Goal: Task Accomplishment & Management: Manage account settings

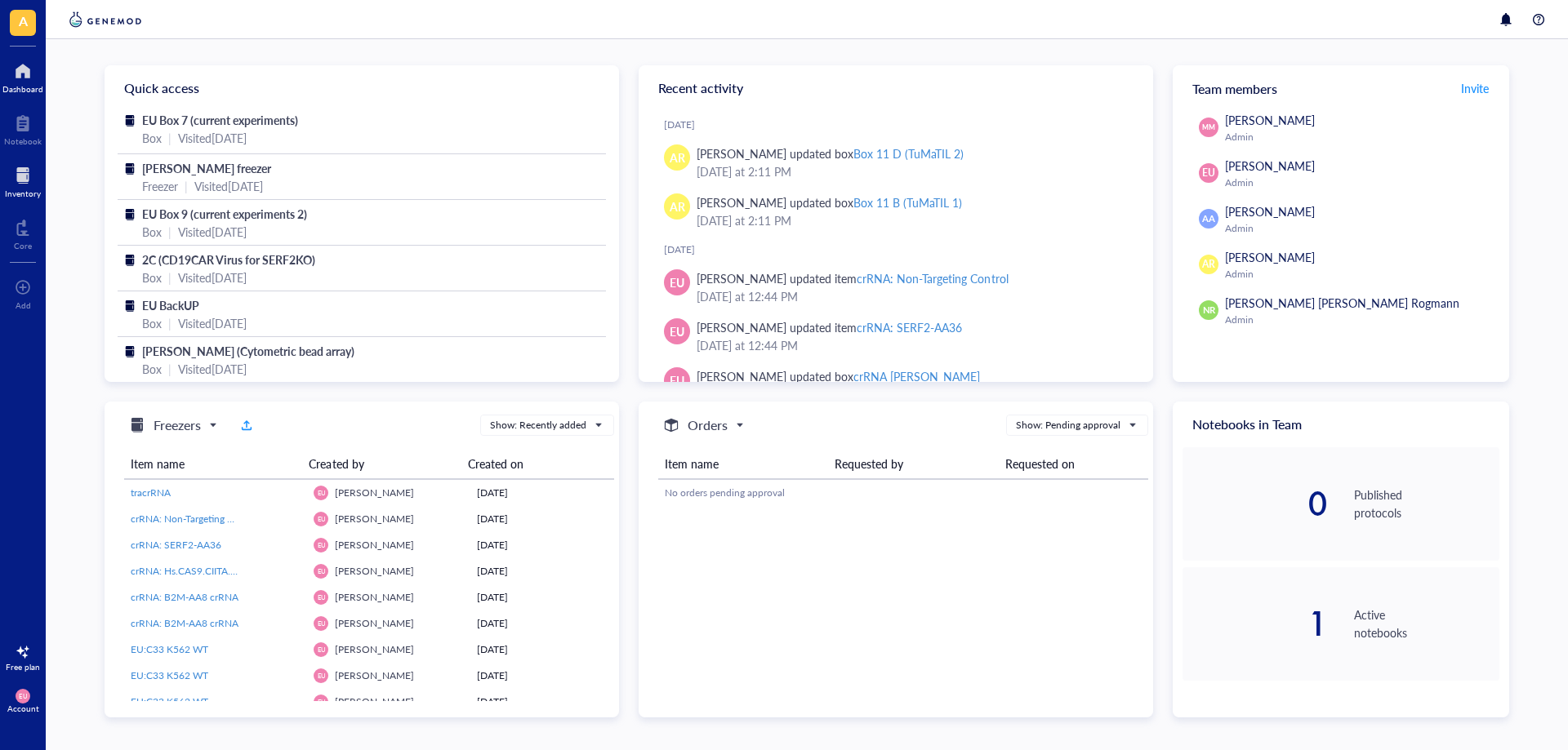
click at [19, 179] on div at bounding box center [23, 176] width 36 height 26
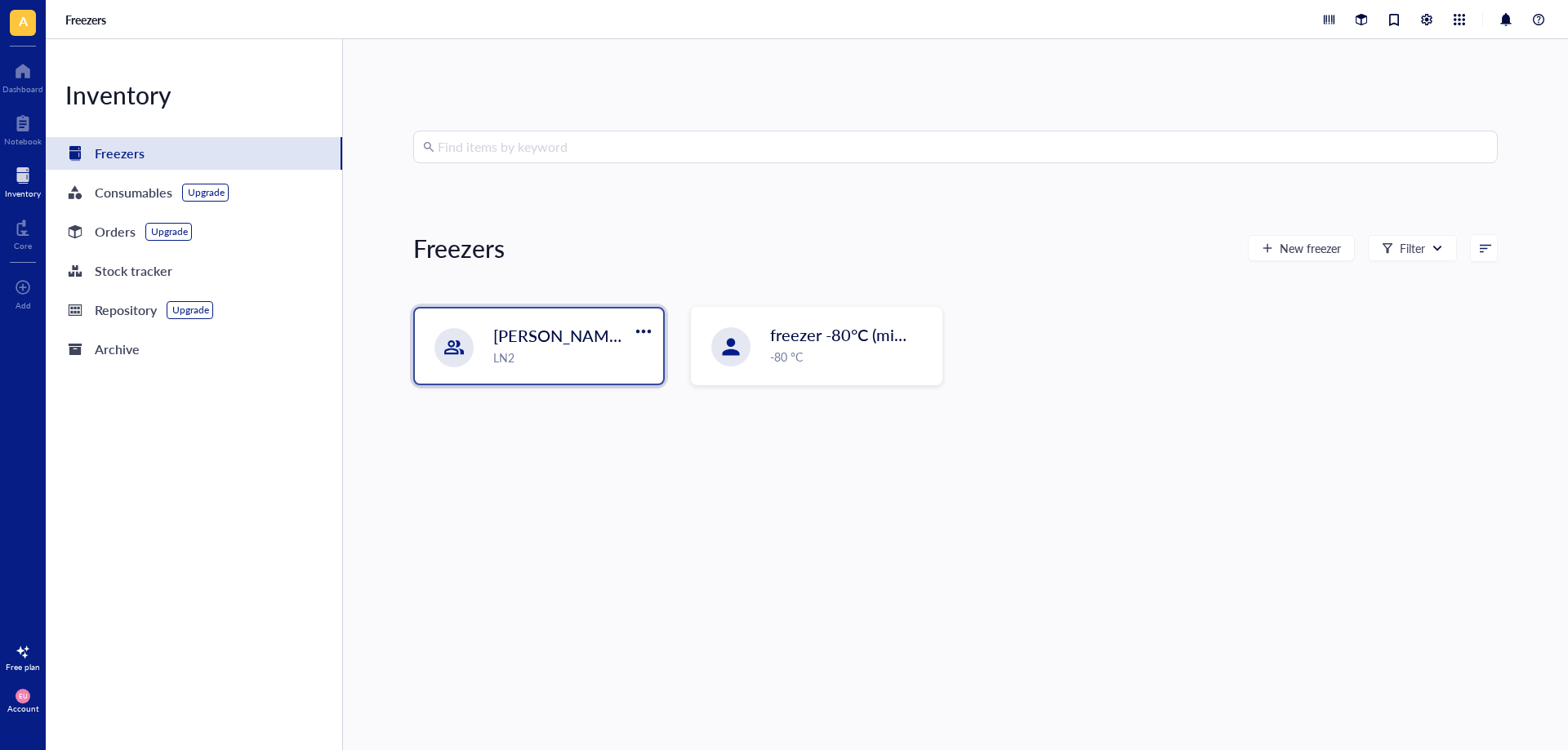
click at [576, 359] on div "LN2" at bounding box center [573, 358] width 160 height 18
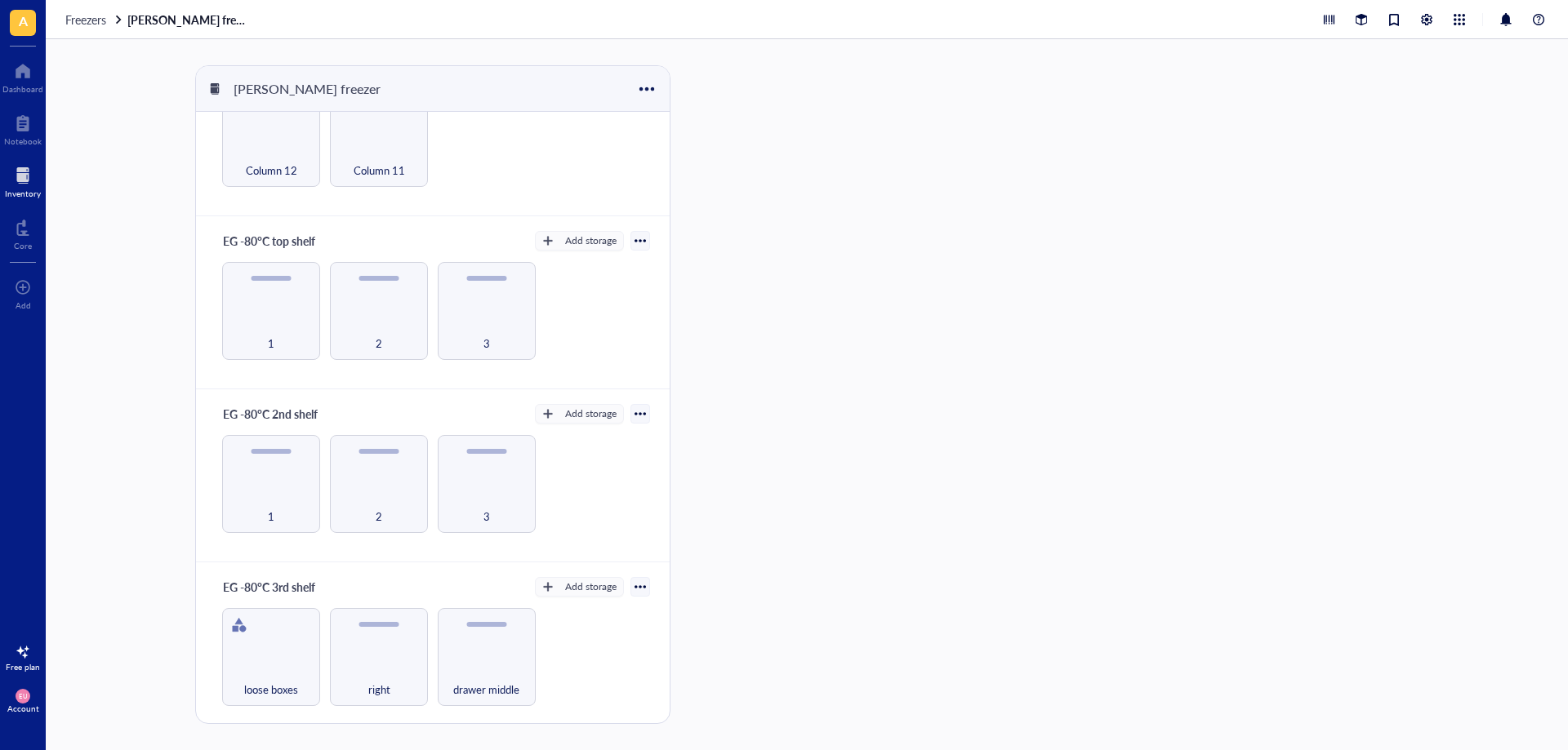
scroll to position [163, 0]
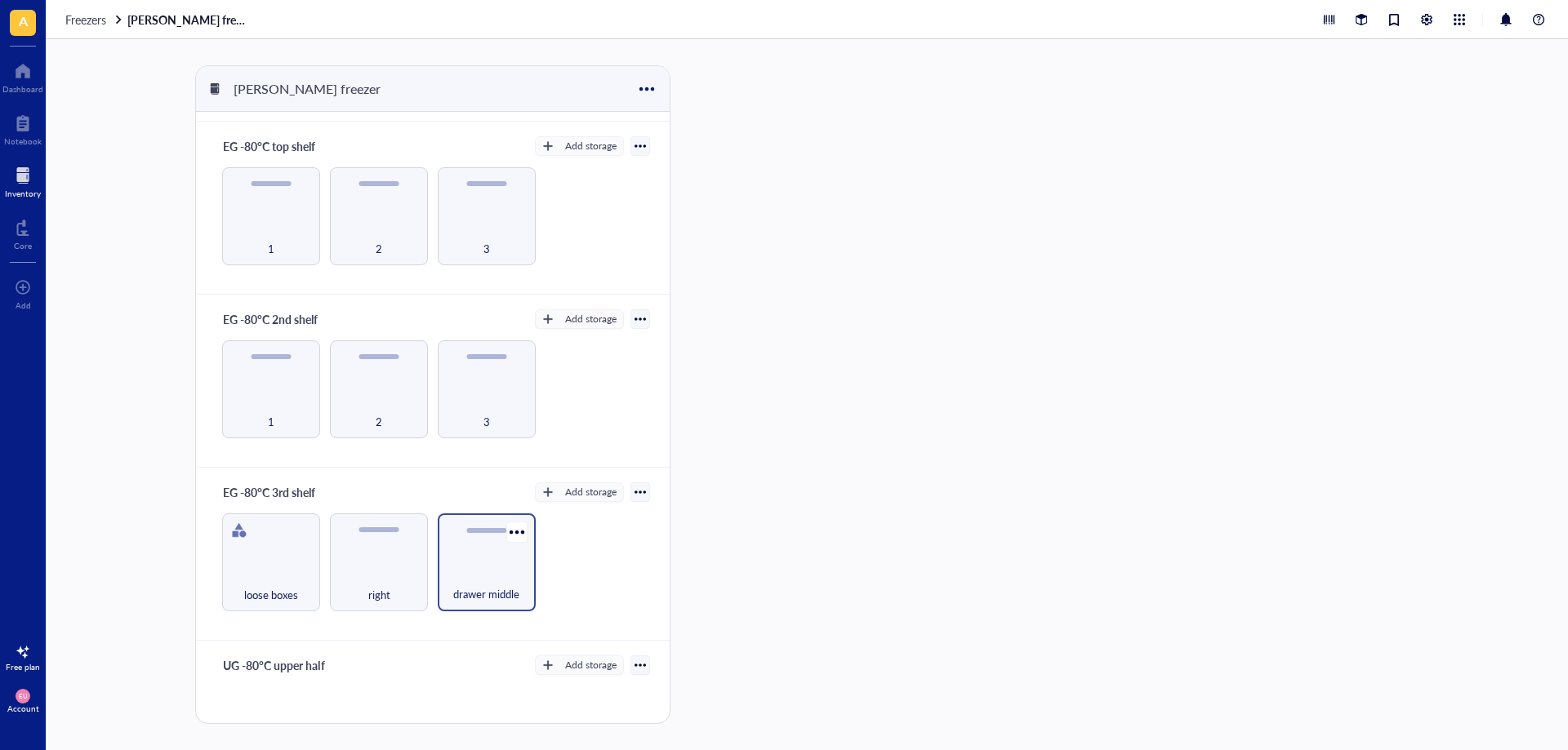
click at [464, 564] on div "drawer middle" at bounding box center [486, 562] width 98 height 98
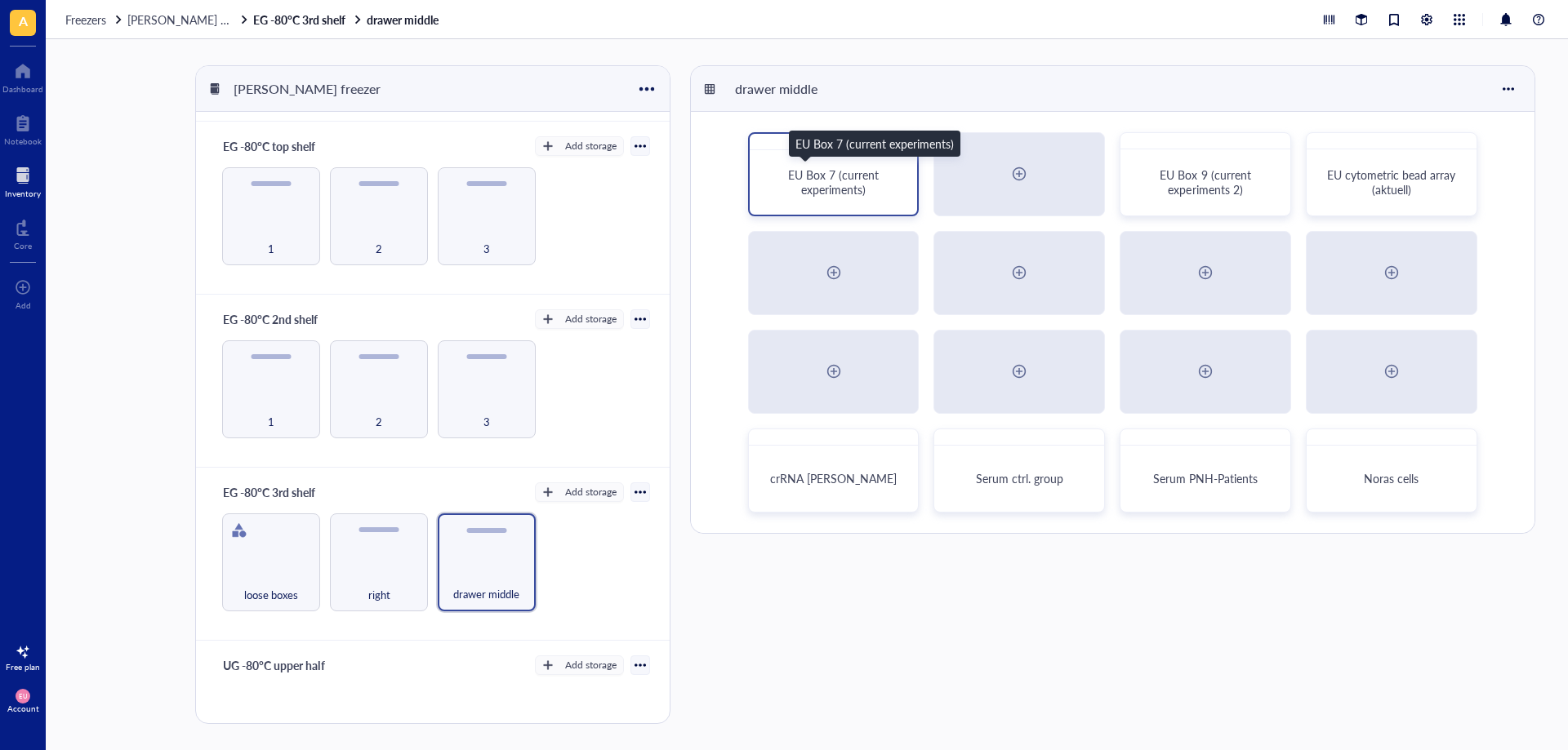
click at [892, 197] on div "EU Box 7 (current experiments)" at bounding box center [834, 182] width 129 height 29
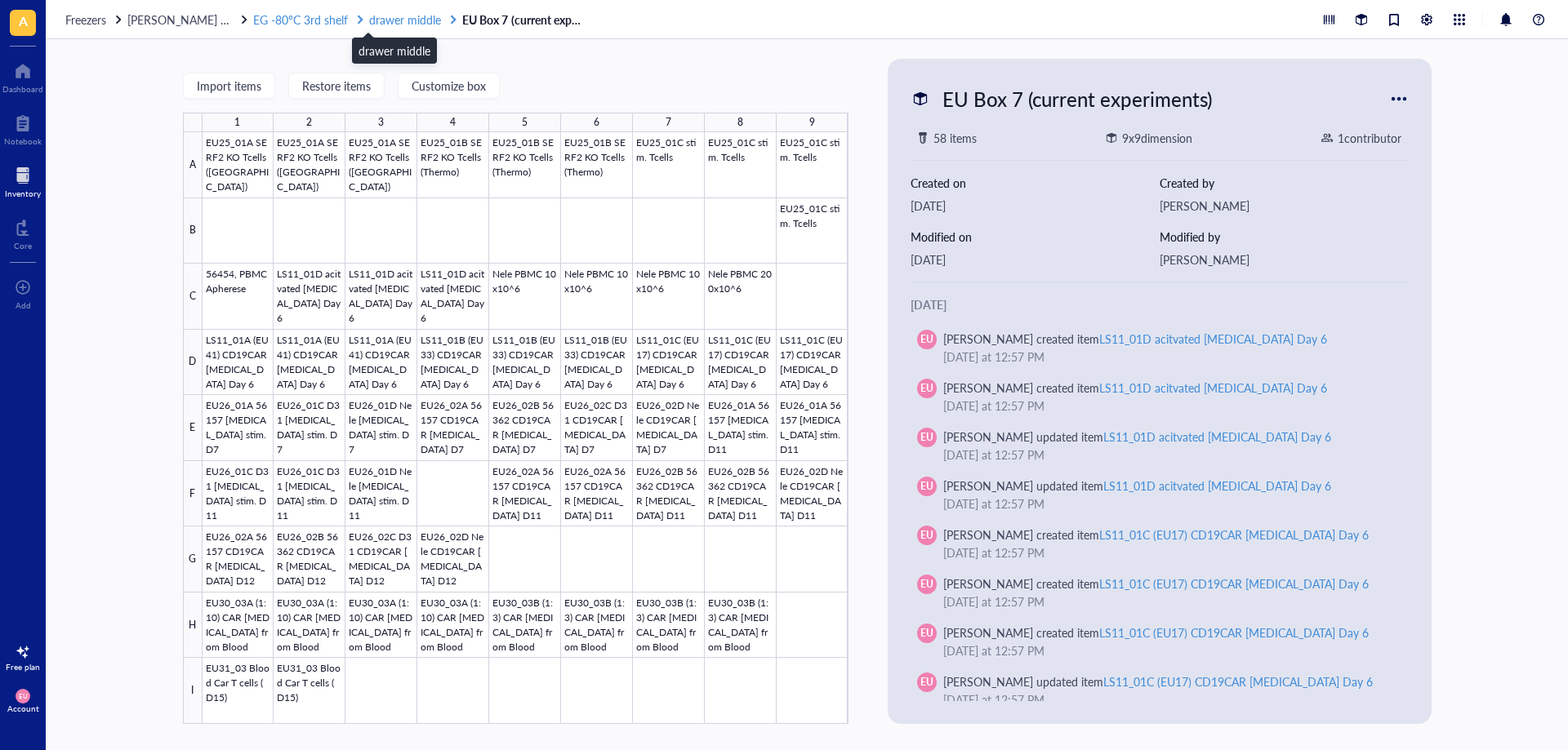
click at [390, 17] on span "drawer middle" at bounding box center [405, 20] width 72 height 16
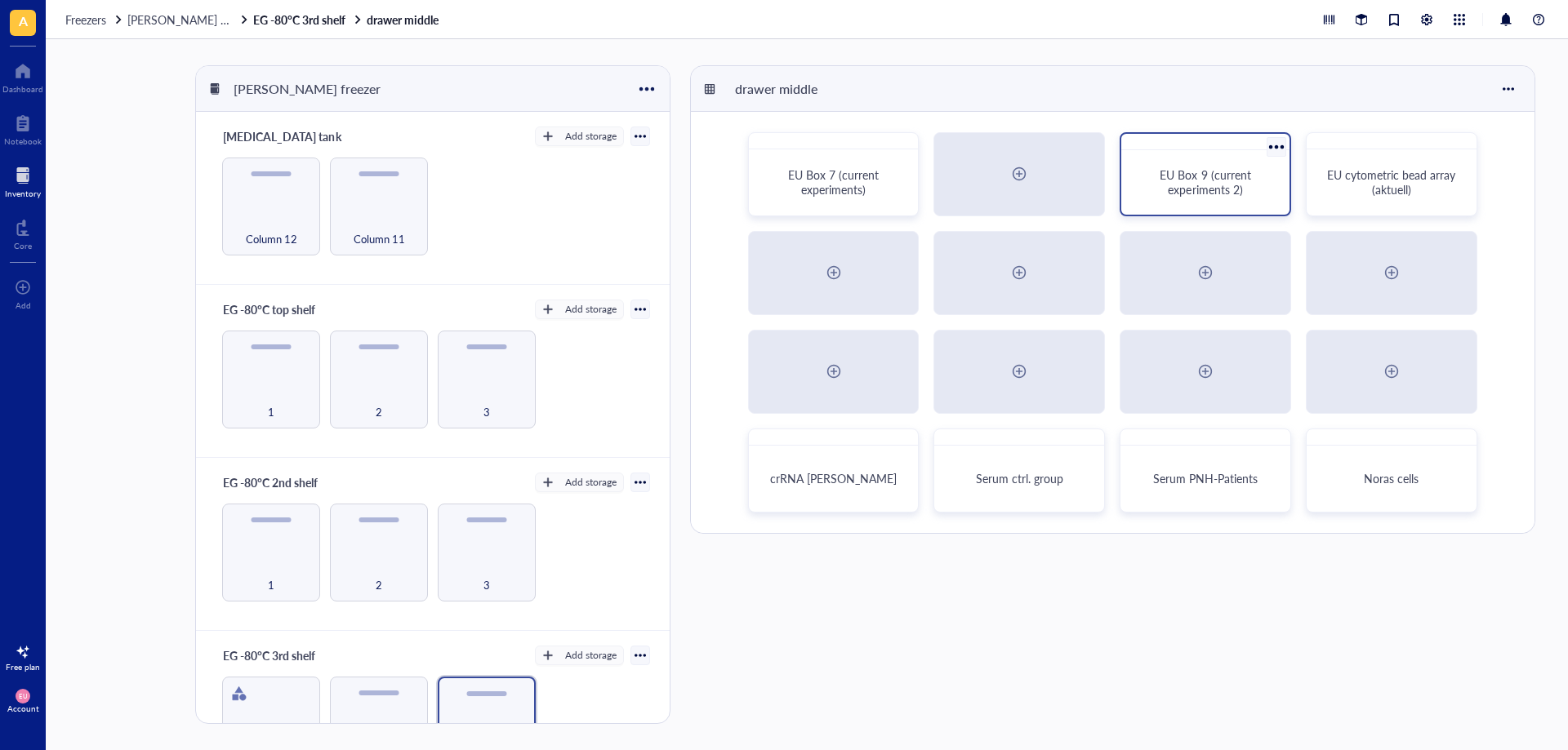
click at [1264, 198] on div "EU Box 9 (current experiments 2)" at bounding box center [1206, 182] width 155 height 51
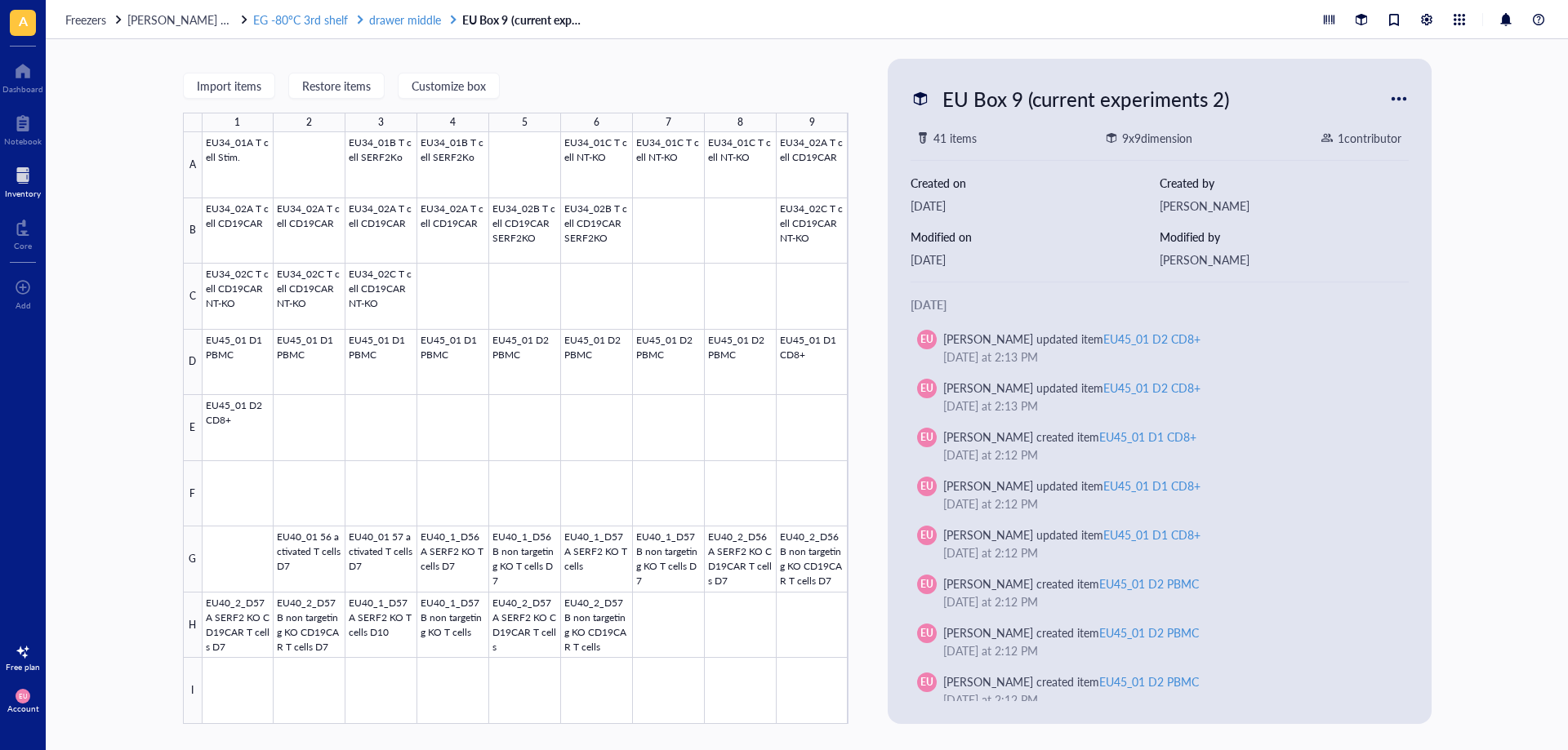
click at [306, 18] on span "EG -80°C 3rd shelf" at bounding box center [301, 20] width 95 height 16
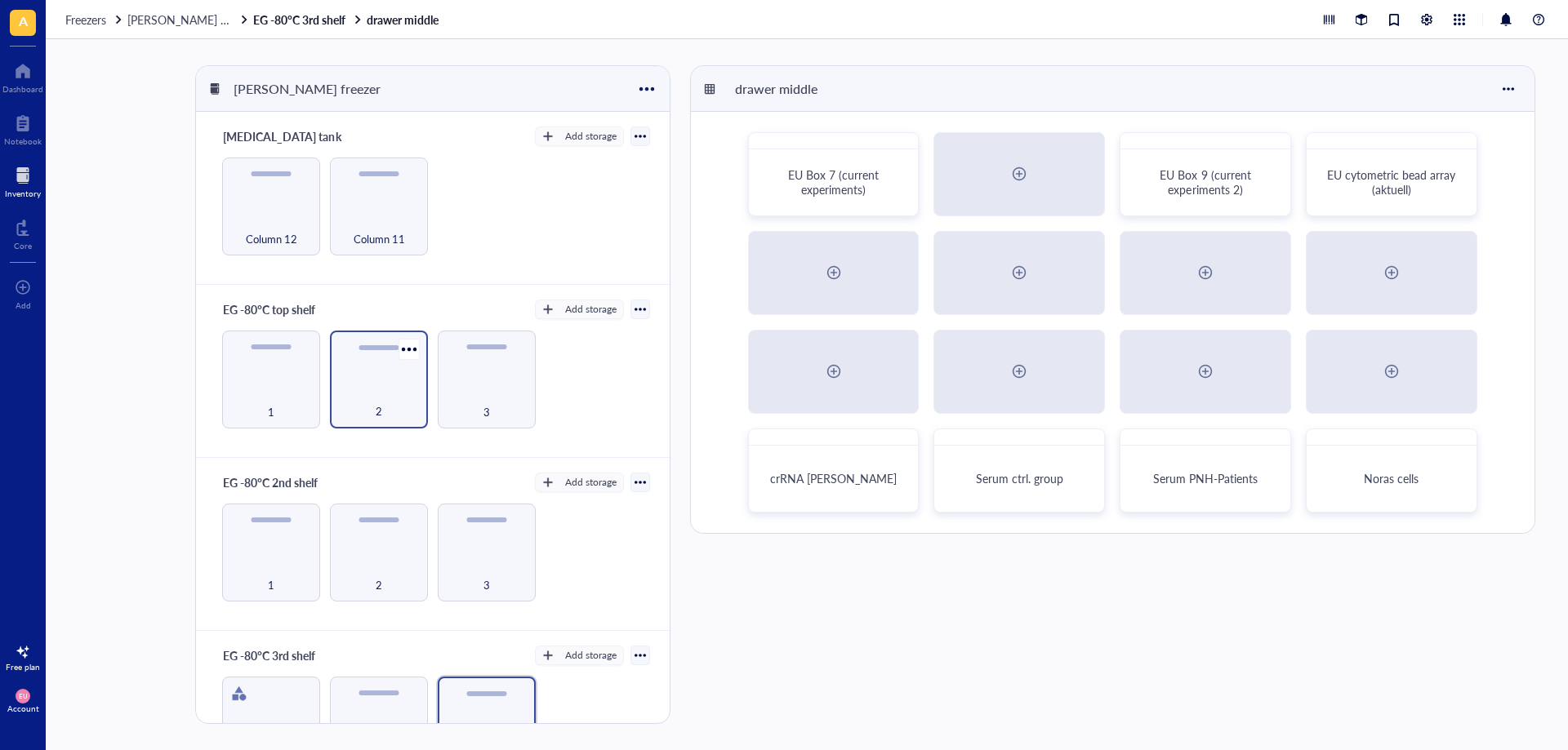
click at [423, 398] on div "2" at bounding box center [379, 380] width 98 height 98
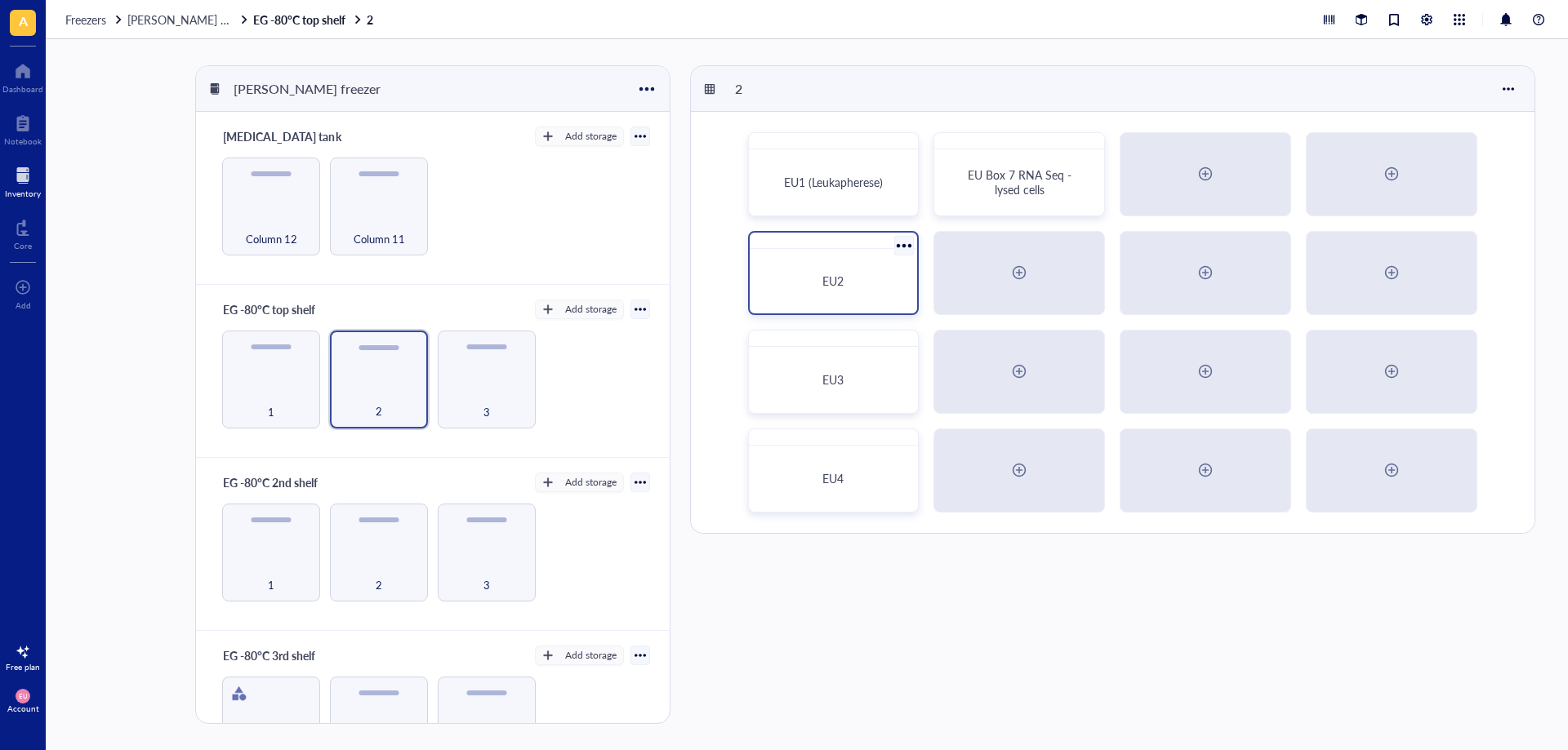
click at [809, 301] on div "EU2" at bounding box center [834, 281] width 155 height 51
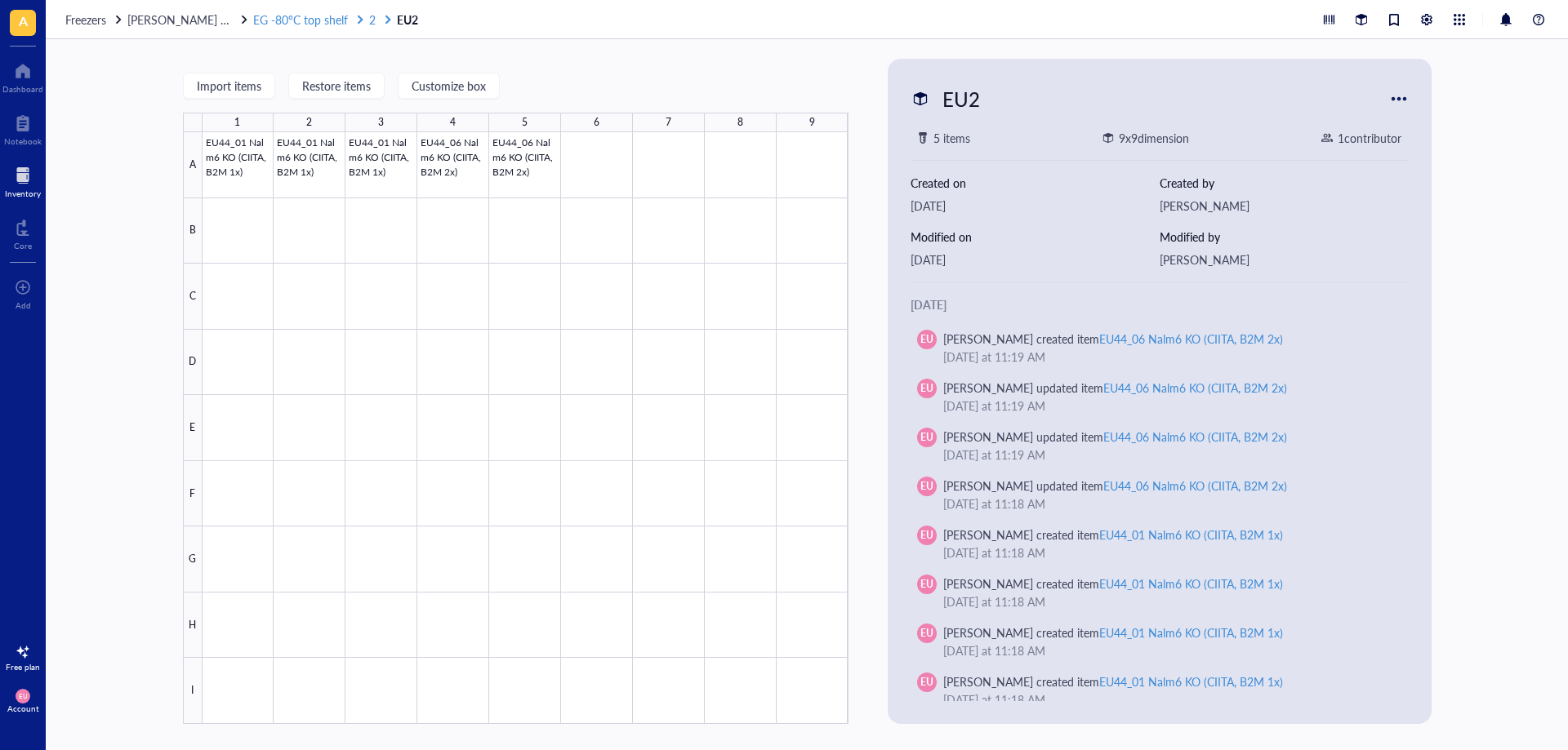
click at [288, 20] on span "EG -80°C top shelf" at bounding box center [301, 20] width 95 height 16
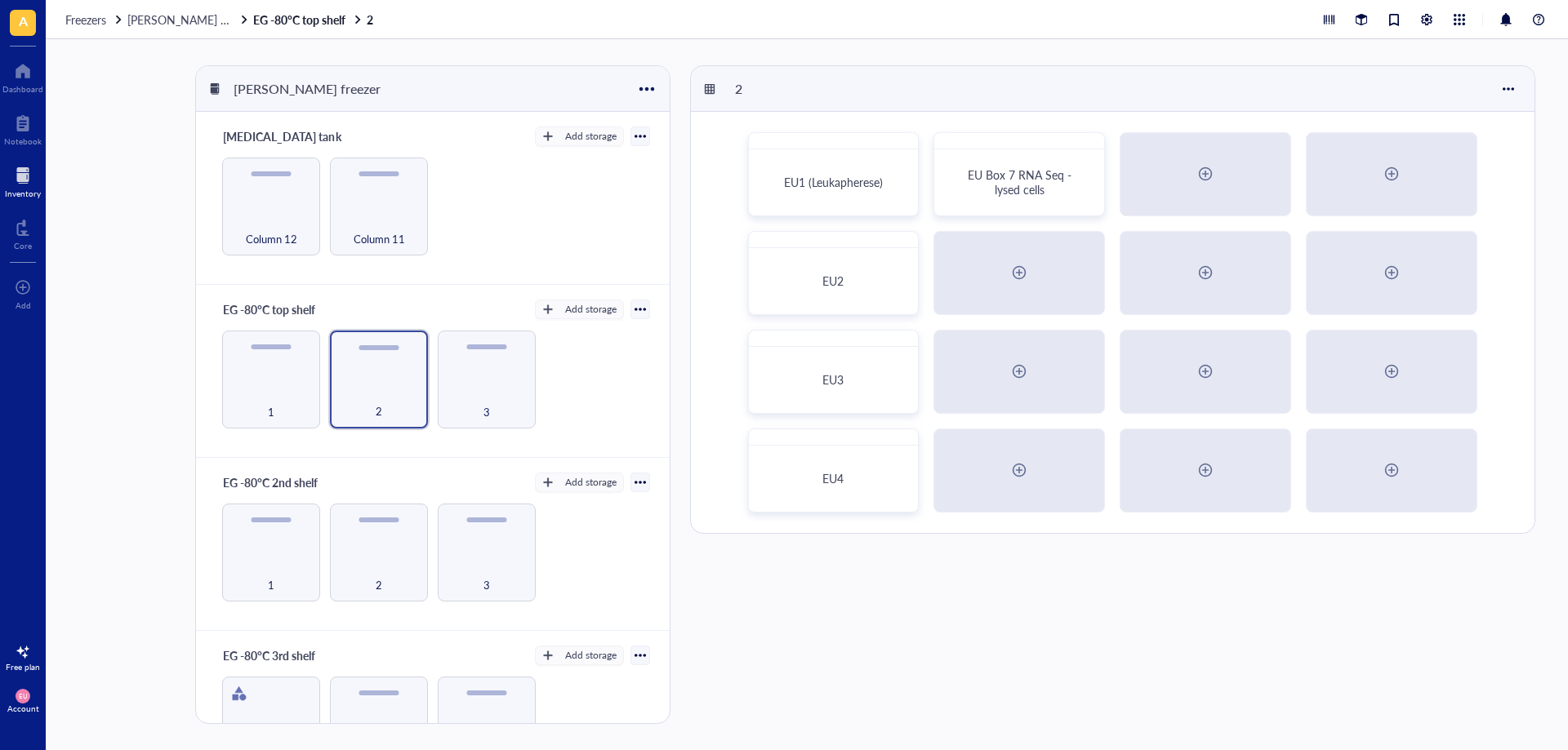
click at [19, 180] on div at bounding box center [23, 176] width 36 height 26
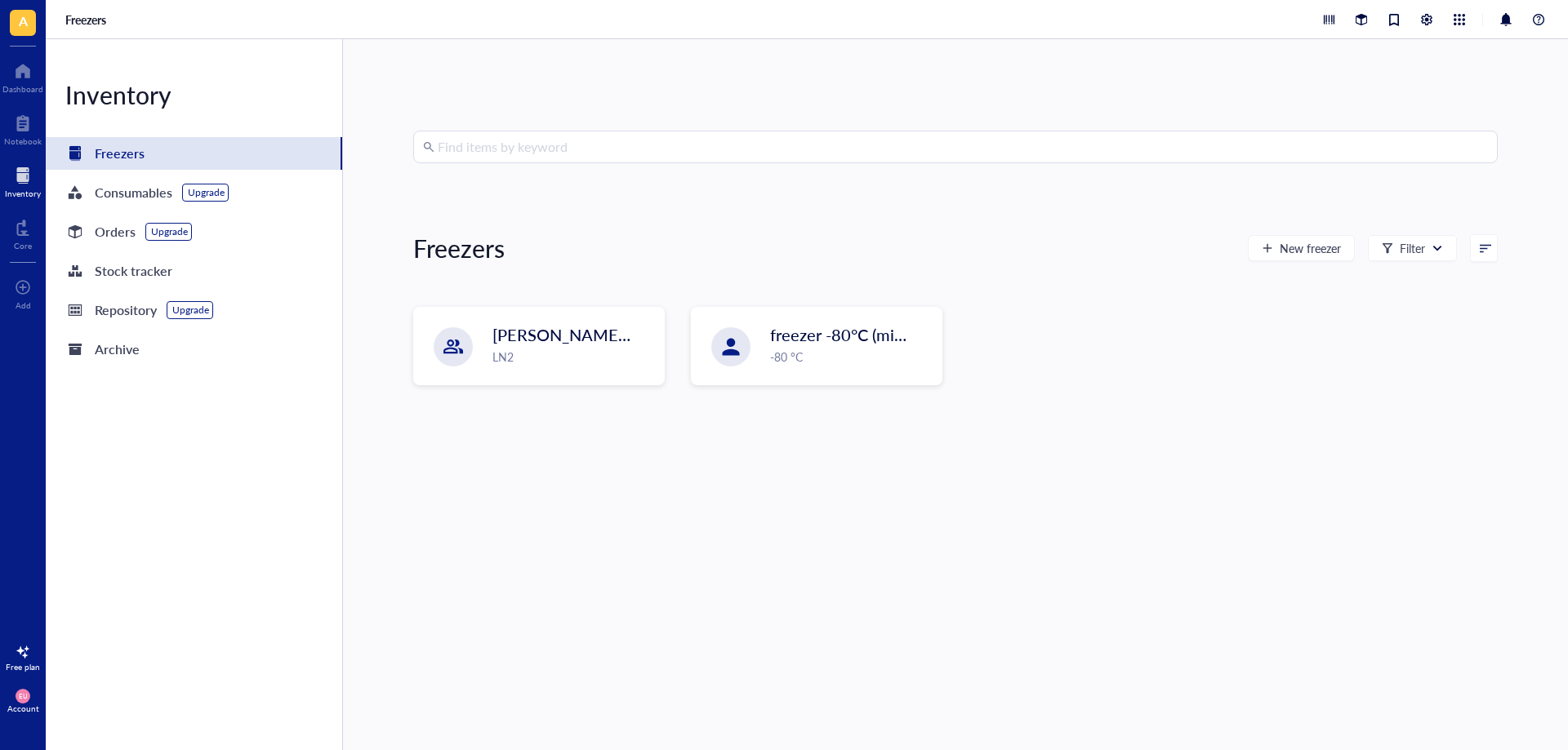
click at [488, 148] on input "search" at bounding box center [962, 147] width 1051 height 31
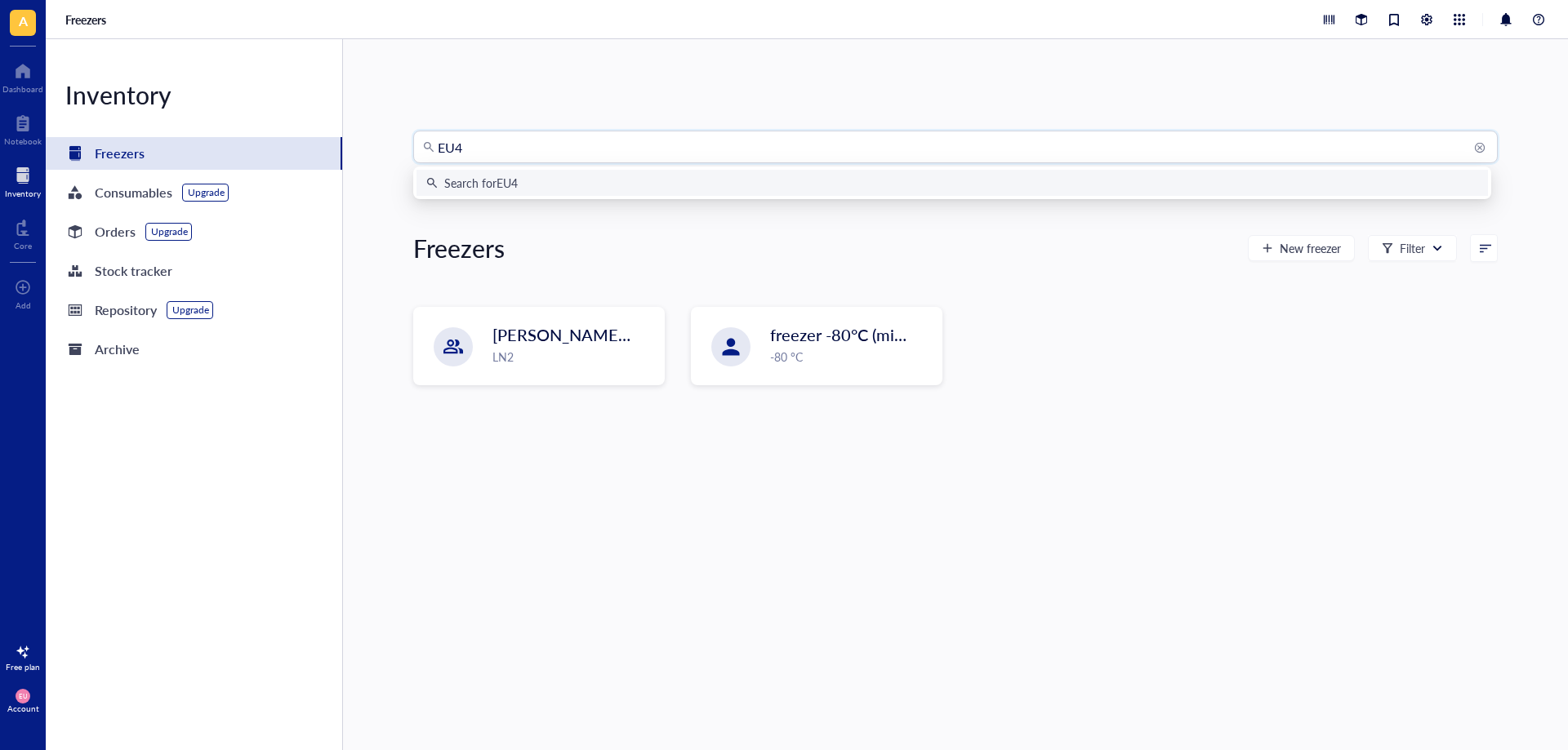
type input "EU45"
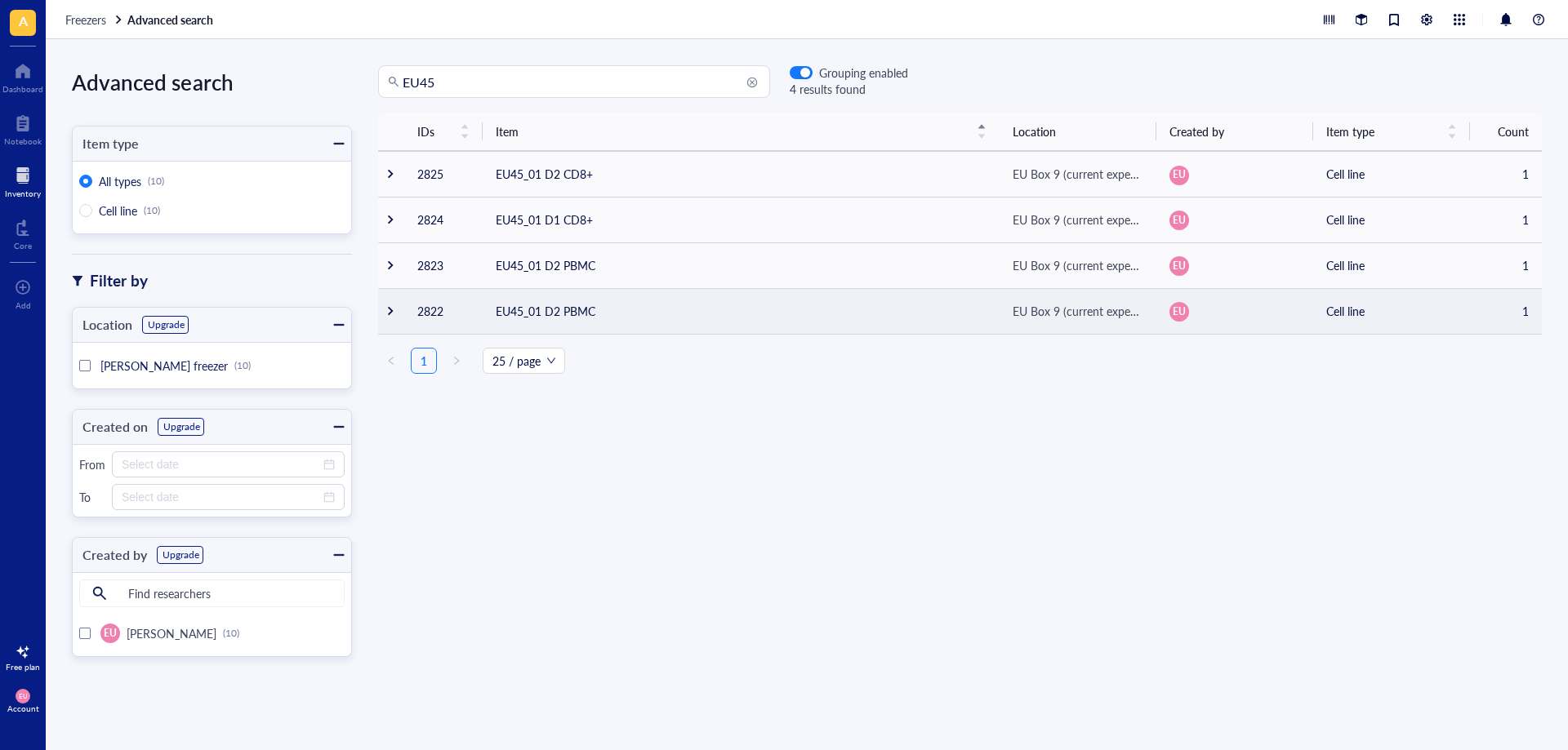
click at [610, 315] on td "EU45_01 D2 PBMC" at bounding box center [741, 311] width 517 height 46
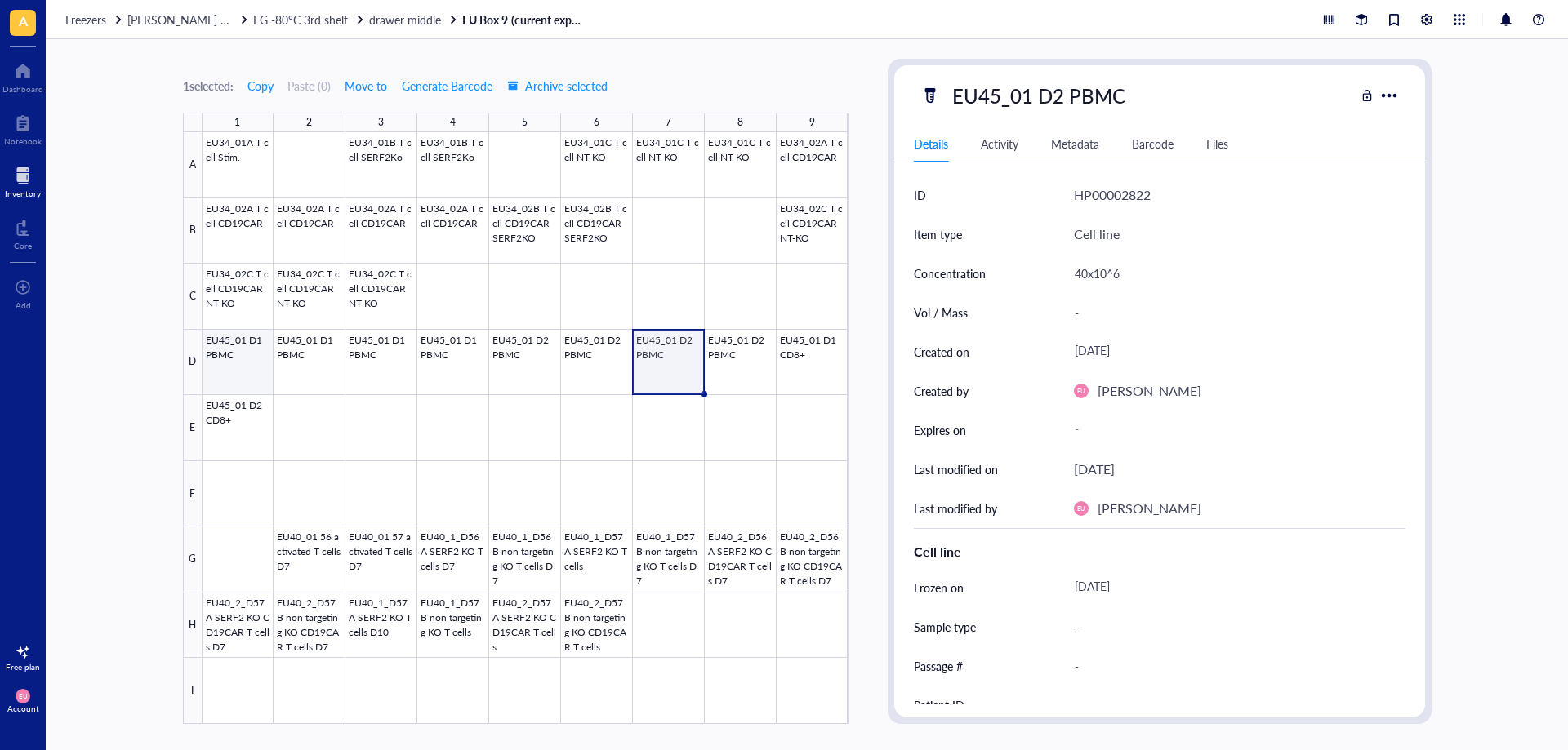
click at [226, 346] on div at bounding box center [526, 428] width 646 height 592
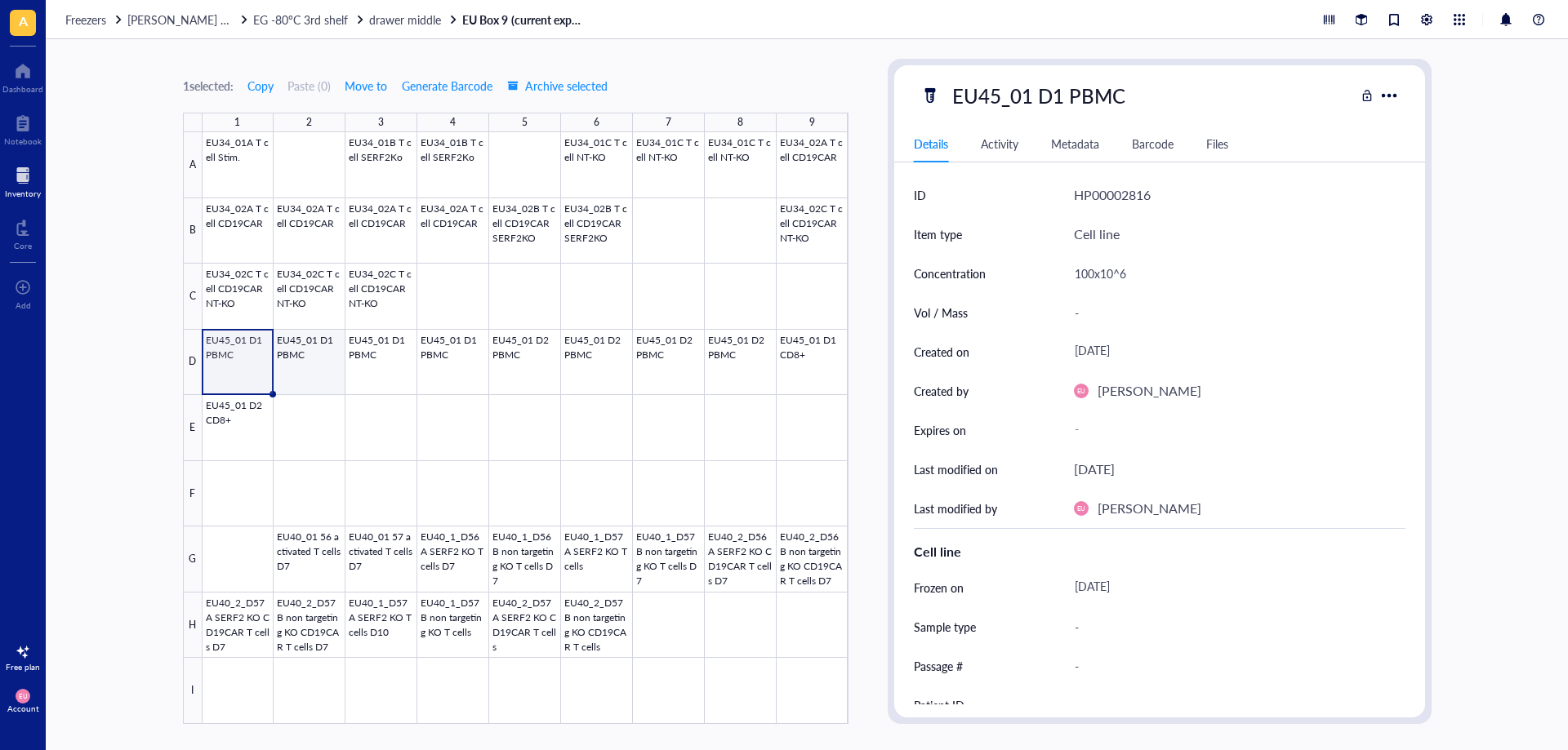
click at [316, 352] on div at bounding box center [526, 428] width 646 height 592
click at [390, 348] on div at bounding box center [526, 428] width 646 height 592
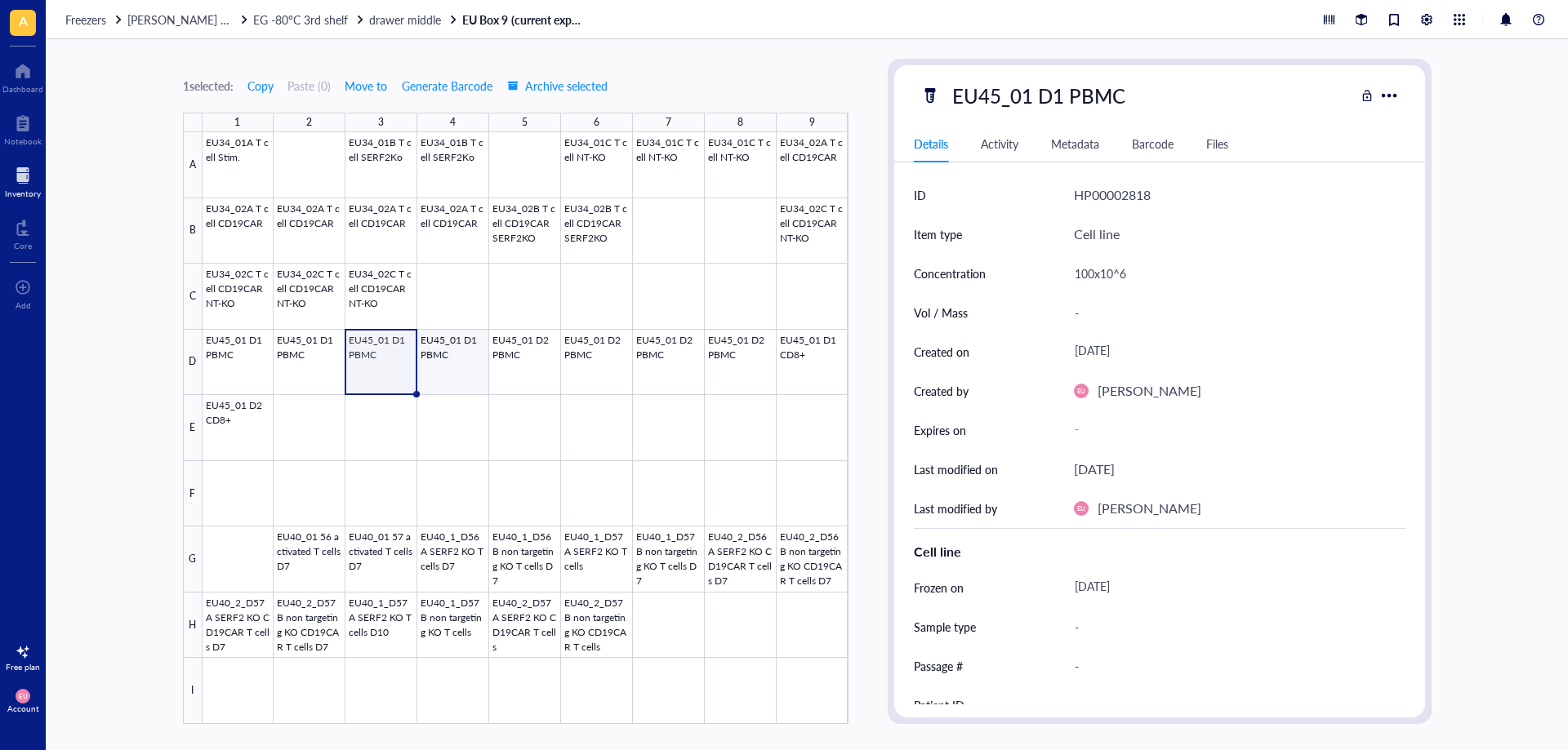
click at [454, 346] on div at bounding box center [526, 428] width 646 height 592
click at [513, 355] on div at bounding box center [526, 428] width 646 height 592
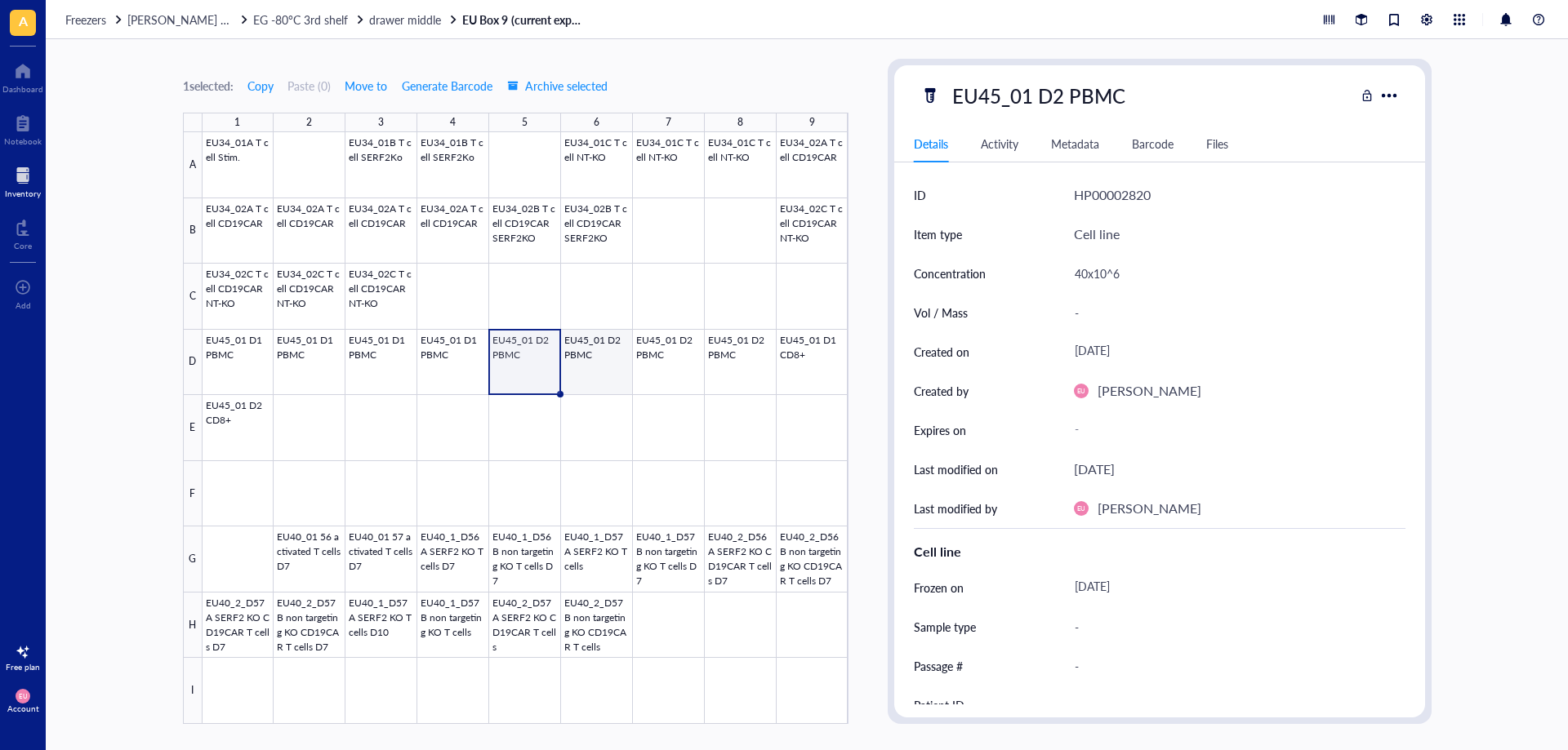
click at [597, 356] on div at bounding box center [526, 428] width 646 height 592
click at [665, 353] on div at bounding box center [526, 428] width 646 height 592
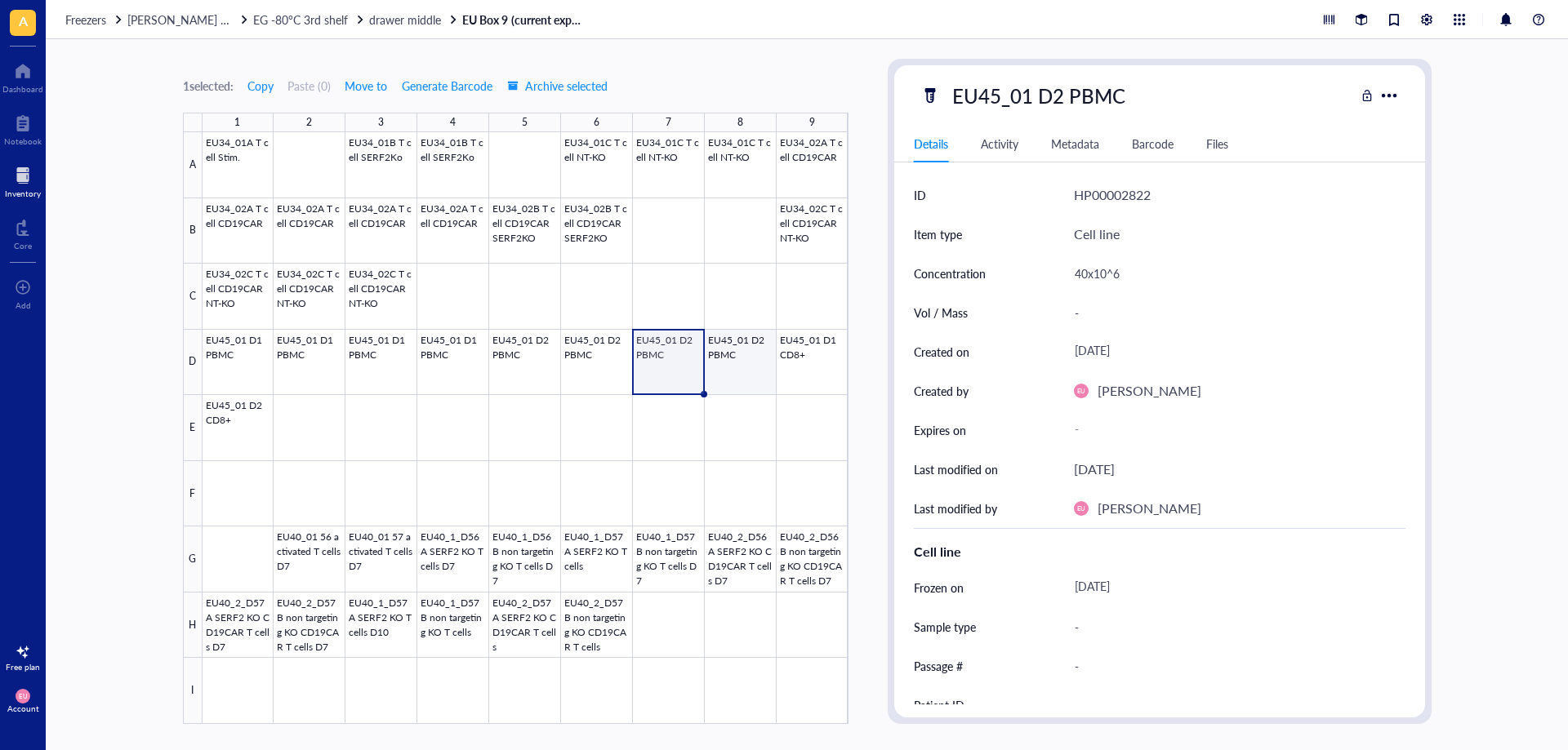
click at [745, 351] on div at bounding box center [526, 428] width 646 height 592
click at [14, 181] on div at bounding box center [23, 176] width 36 height 26
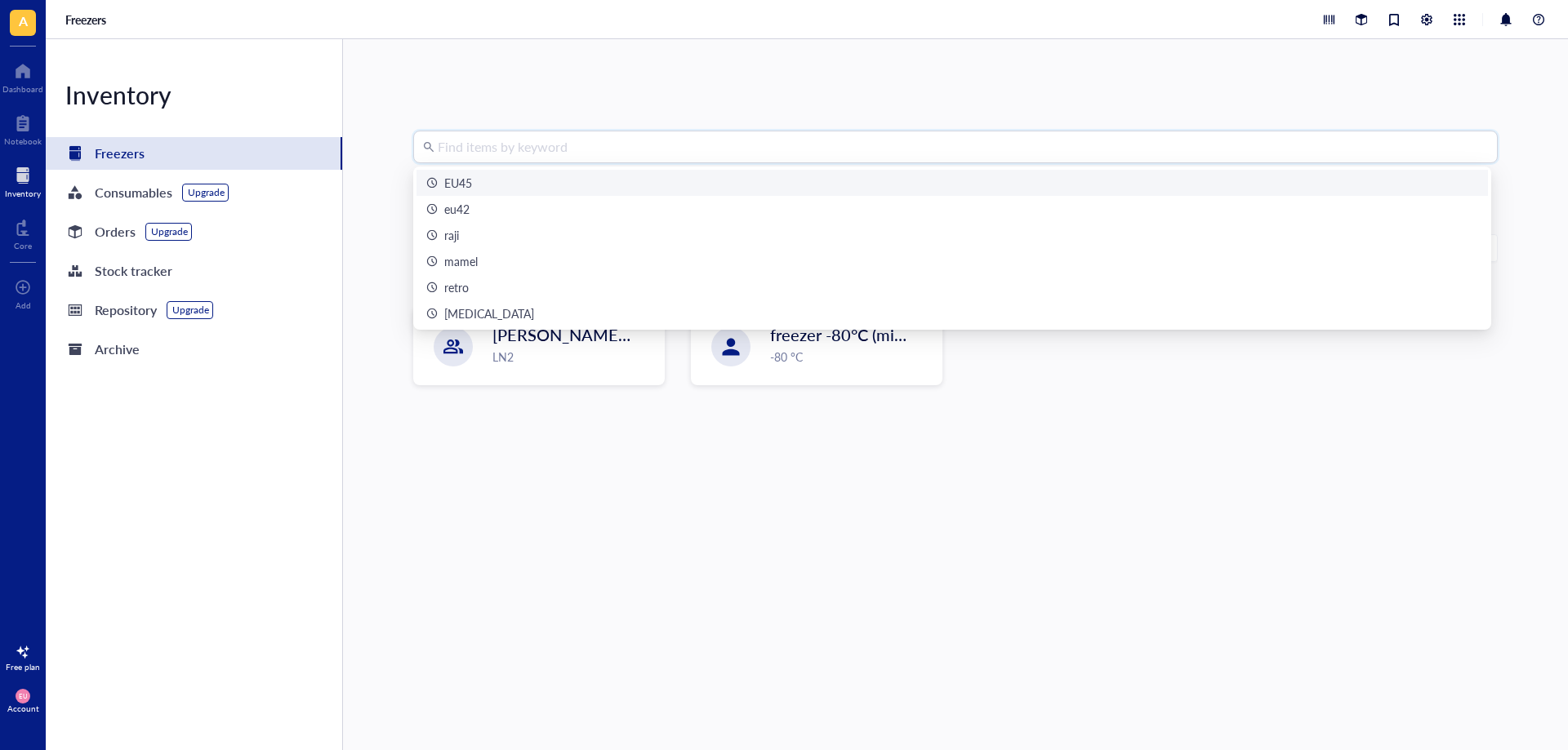
click at [841, 156] on input "search" at bounding box center [962, 147] width 1051 height 31
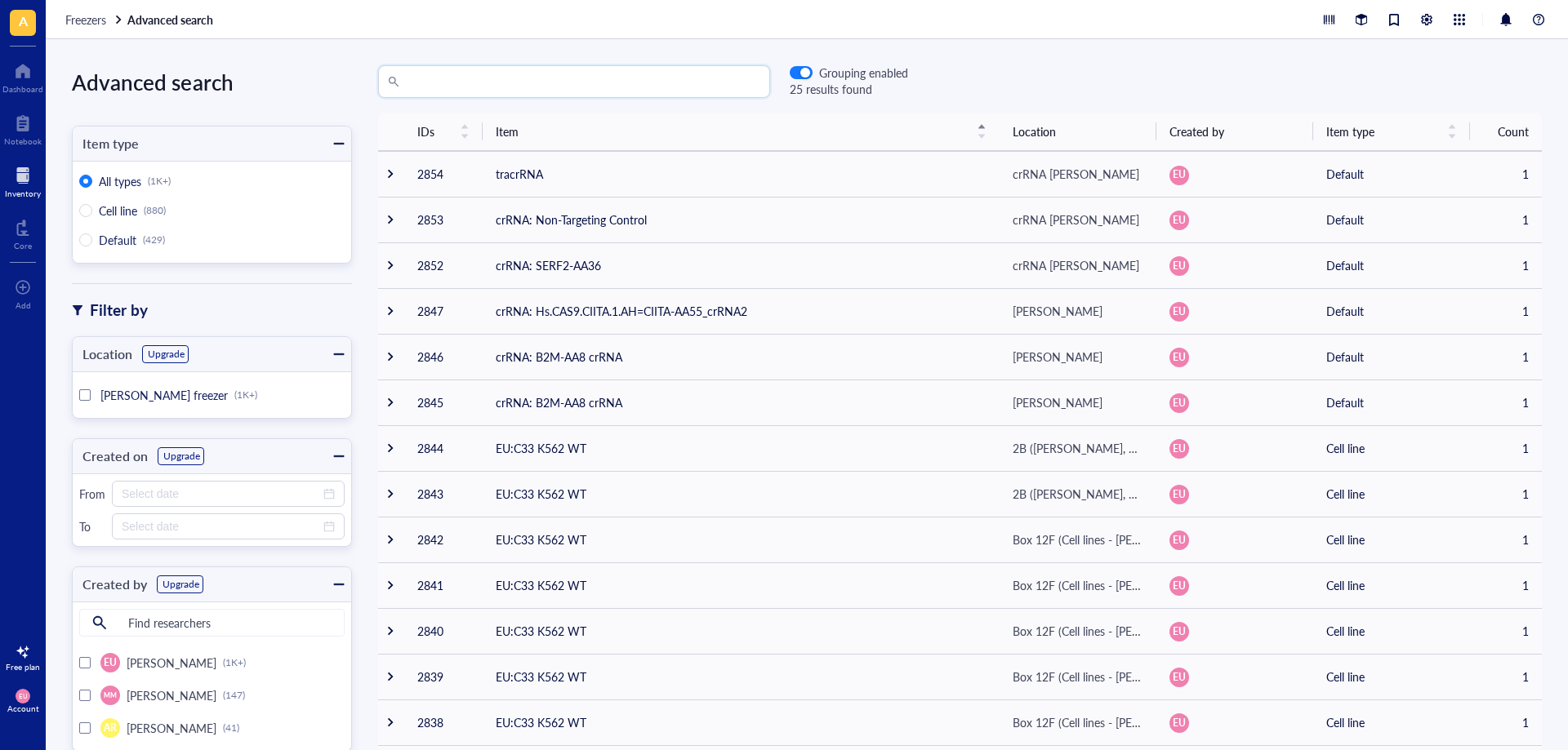
click at [447, 83] on input "search" at bounding box center [581, 82] width 358 height 31
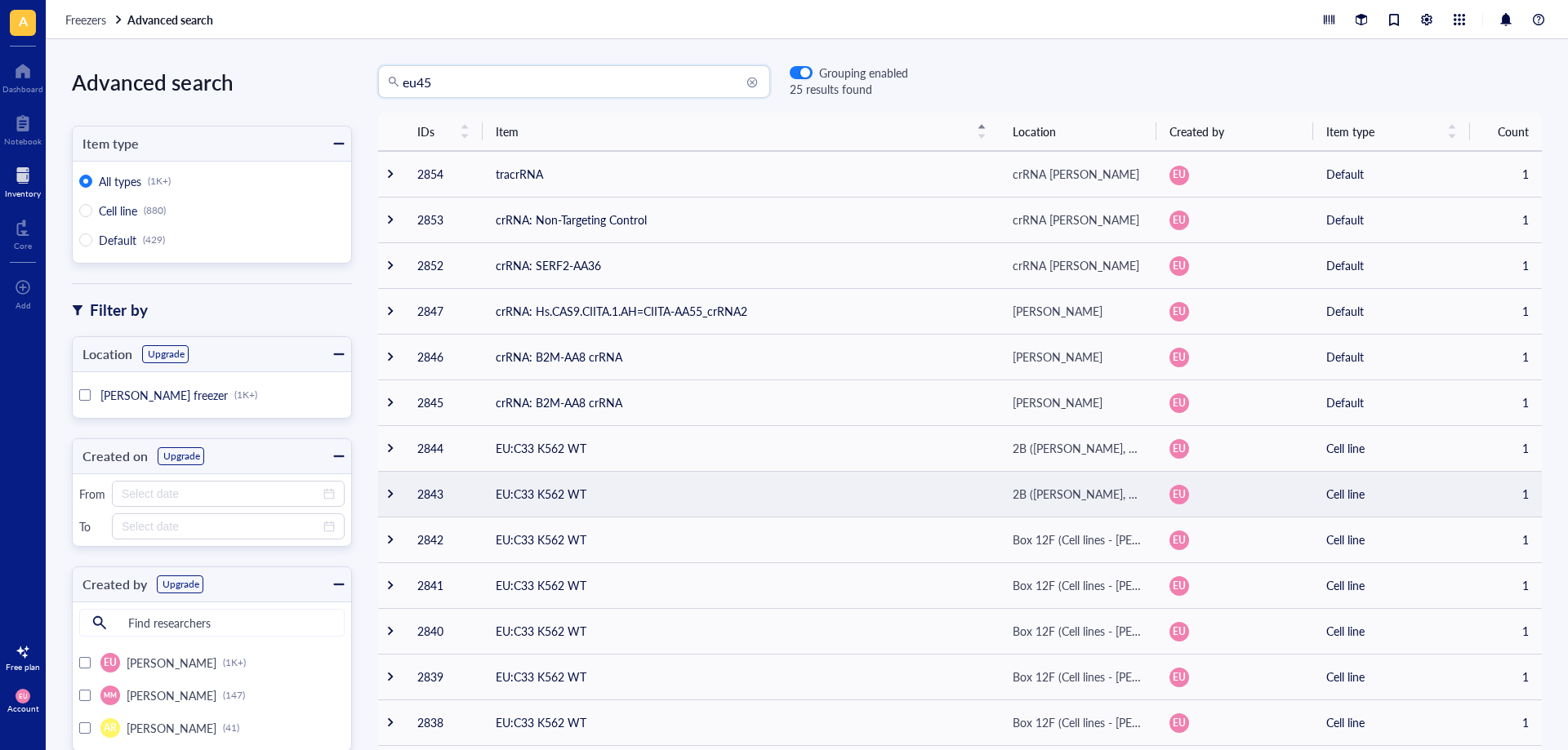
type input "eu45"
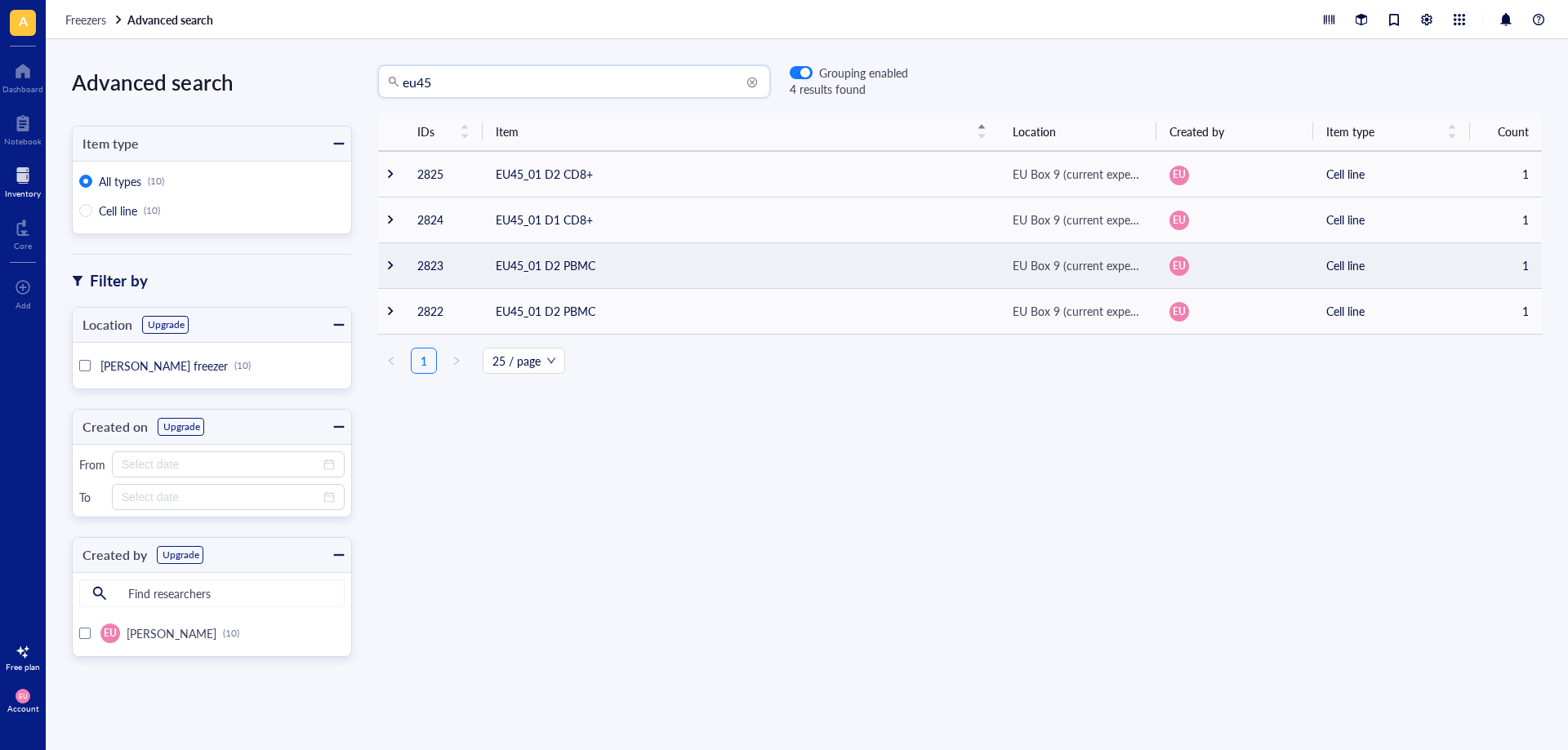
click at [387, 275] on td at bounding box center [391, 266] width 26 height 46
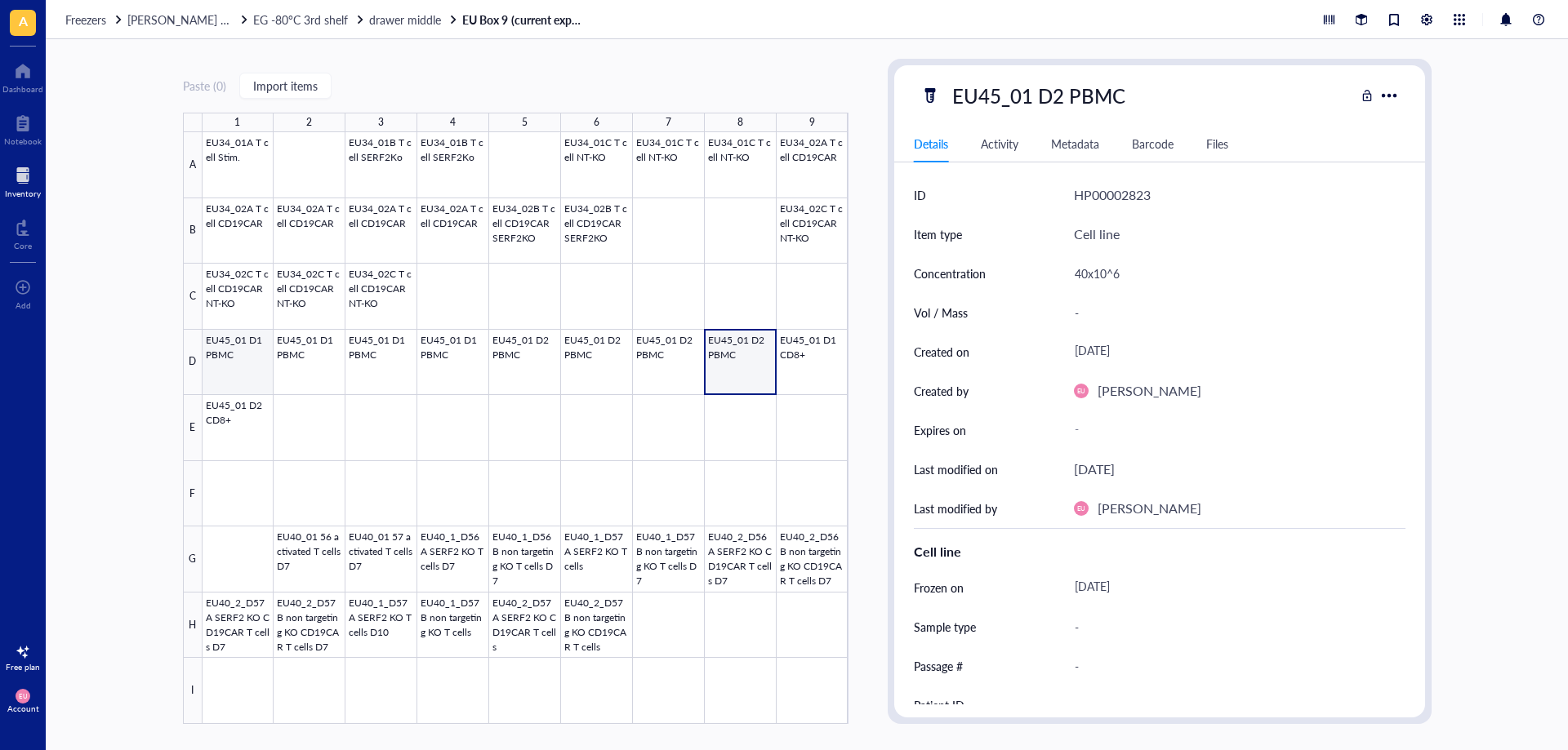
click at [226, 376] on div at bounding box center [526, 428] width 646 height 592
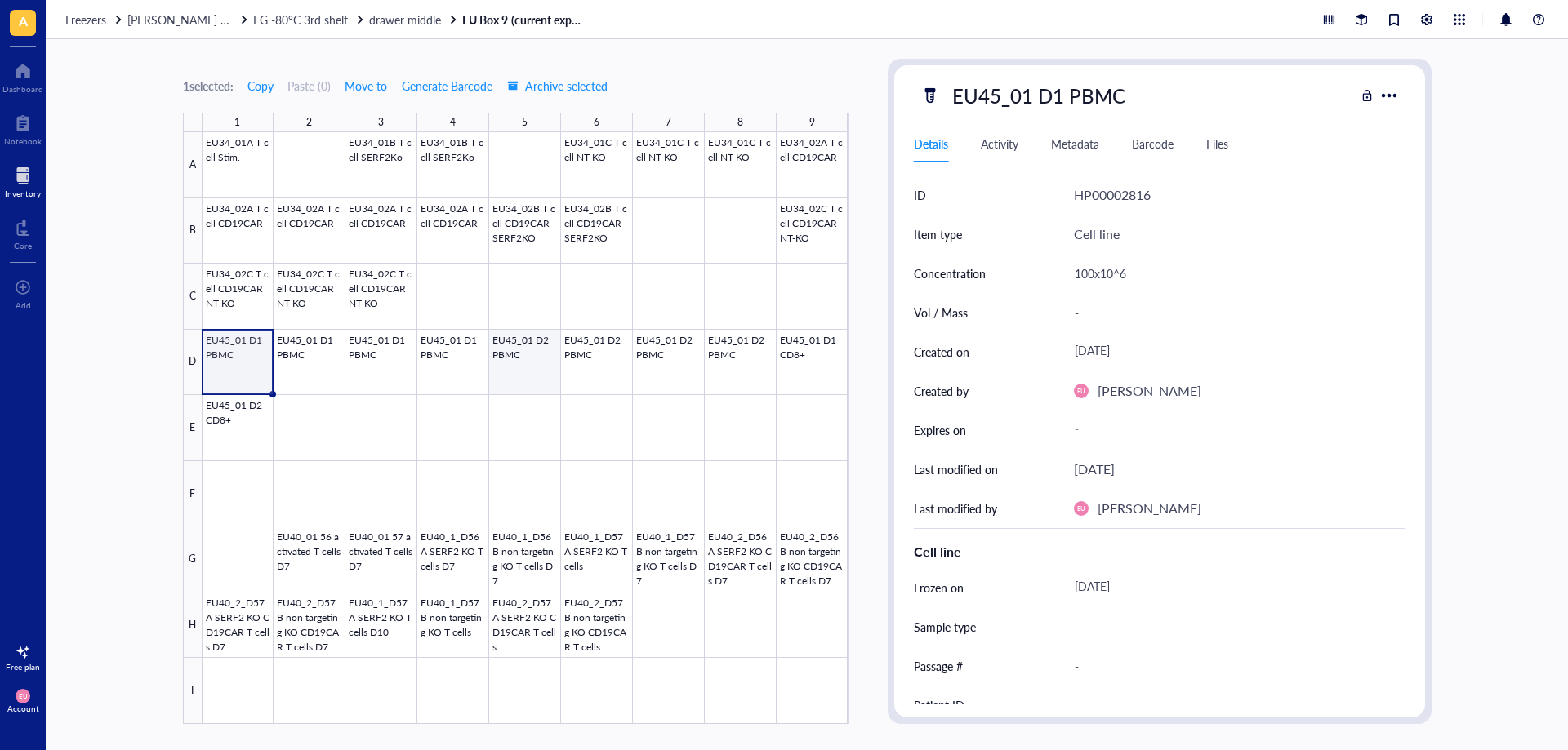
click at [539, 362] on div at bounding box center [526, 428] width 646 height 592
click at [253, 354] on div at bounding box center [526, 428] width 646 height 592
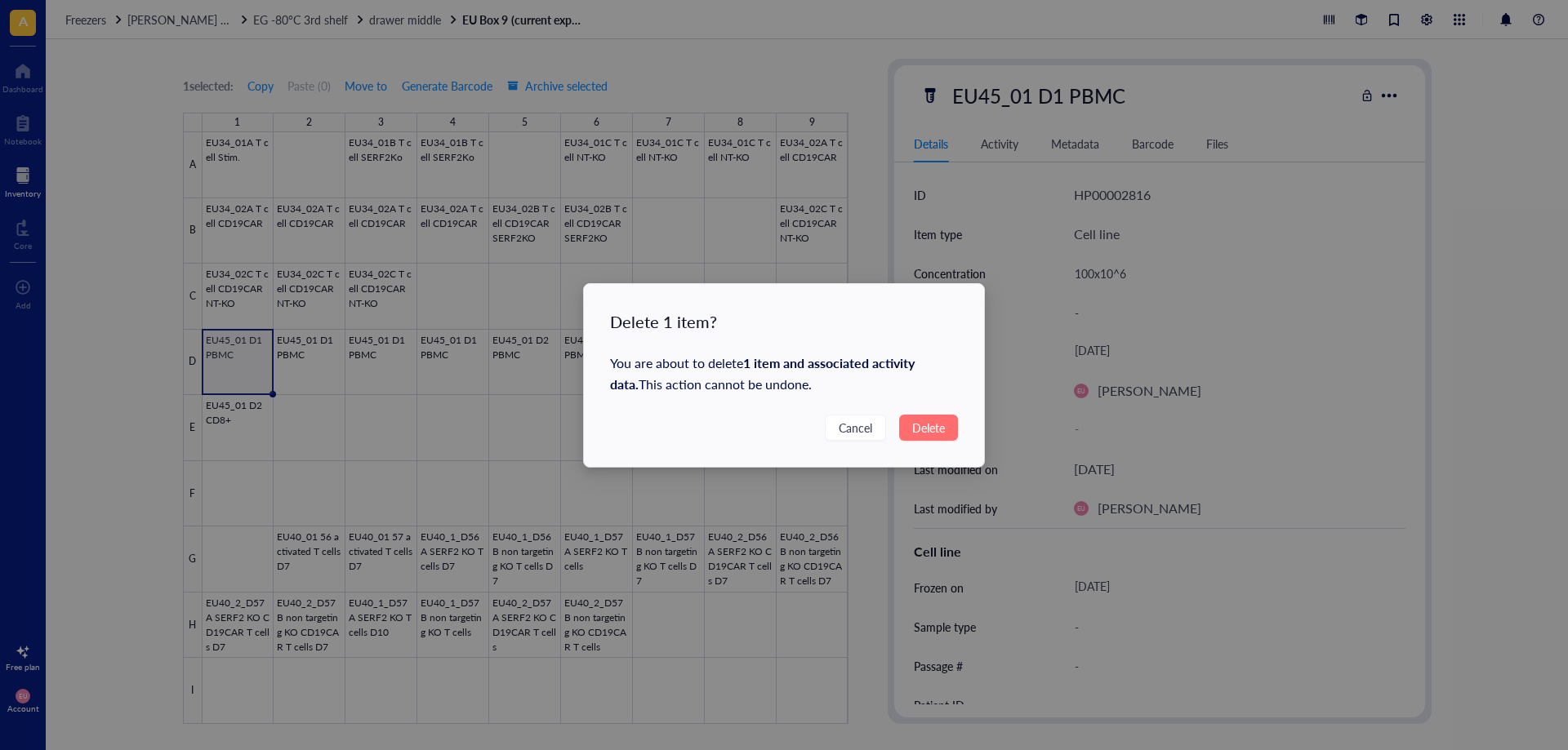
click at [912, 431] on span "Delete" at bounding box center [929, 427] width 33 height 18
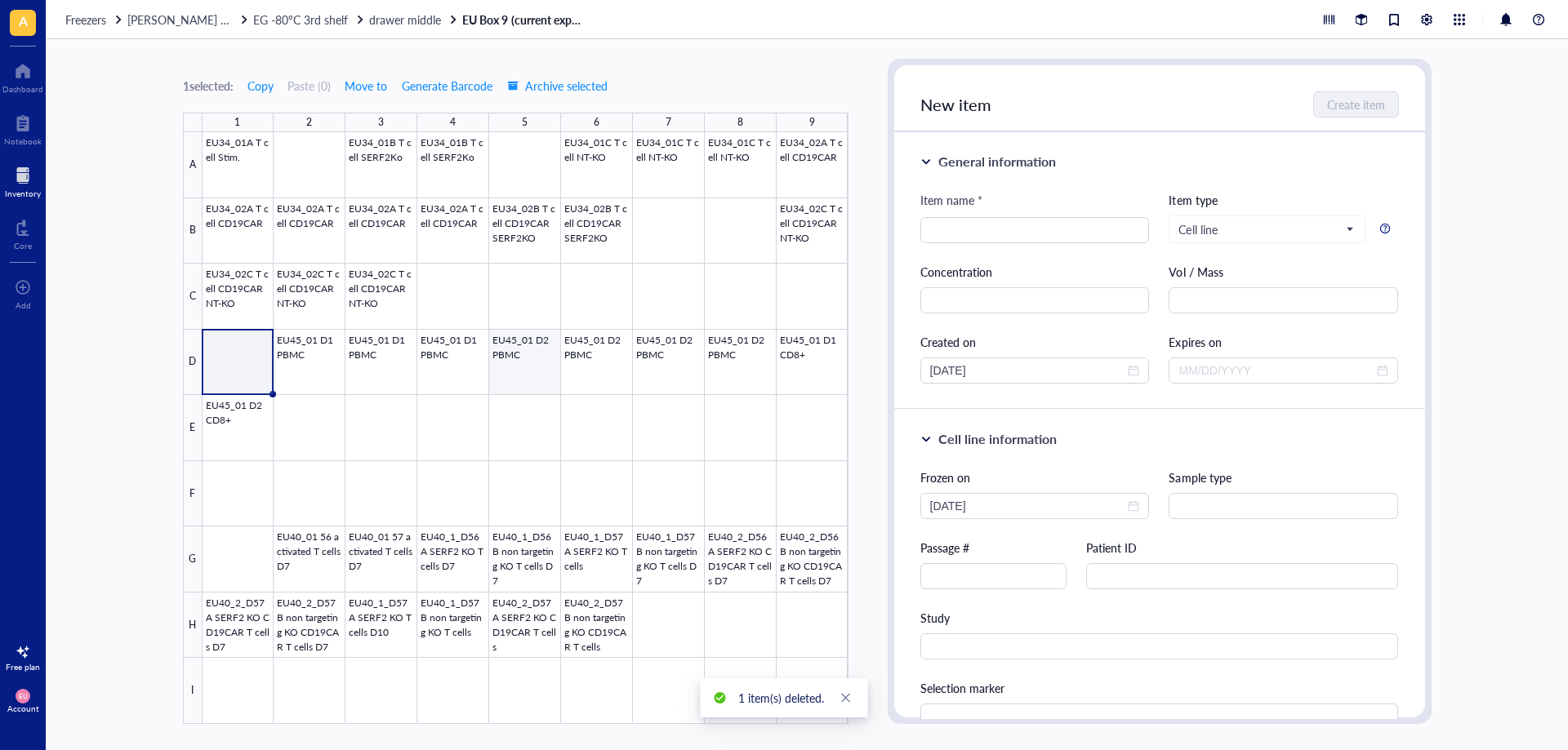
click at [531, 381] on div at bounding box center [526, 428] width 646 height 592
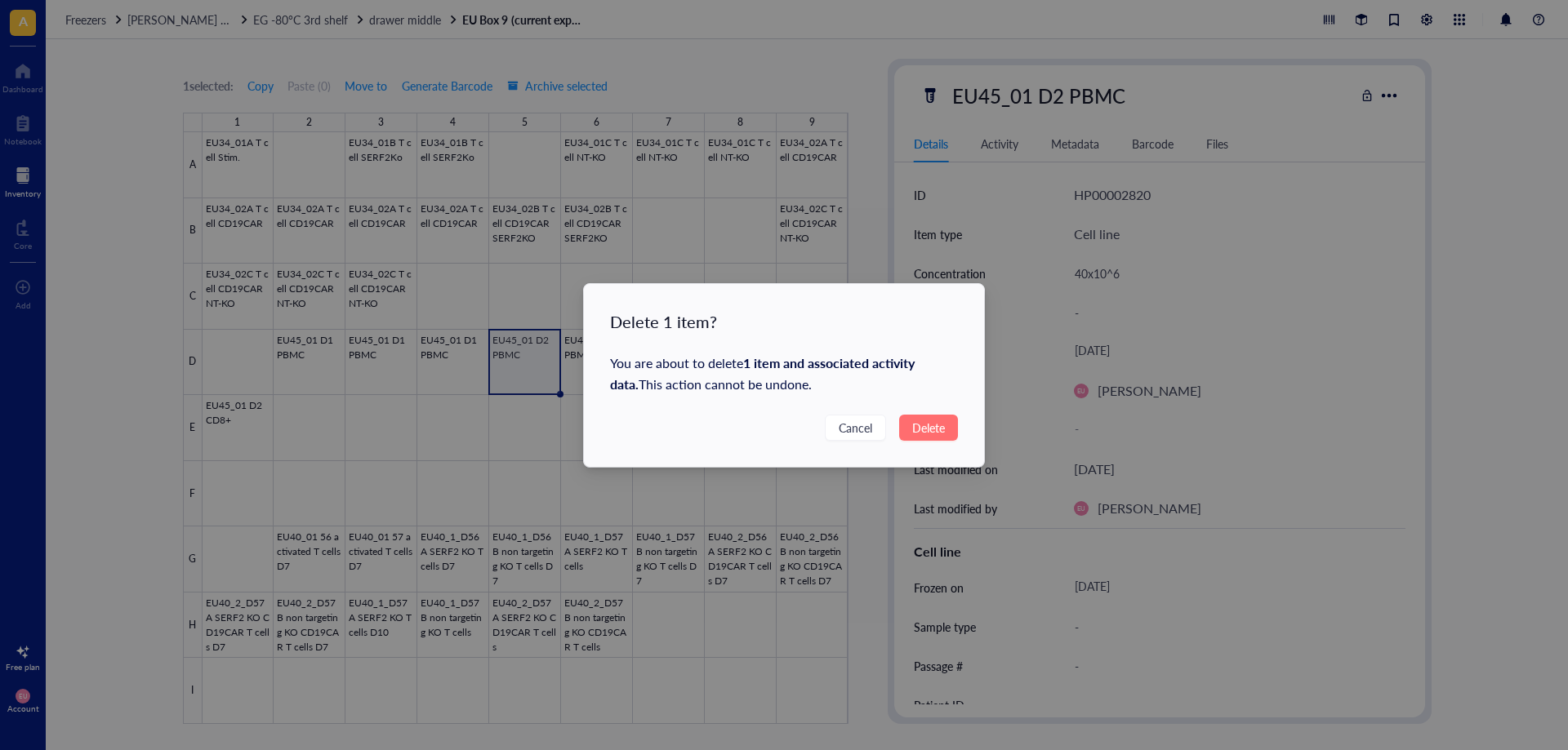
click at [916, 435] on span "Delete" at bounding box center [929, 427] width 33 height 18
